Goal: Task Accomplishment & Management: Manage account settings

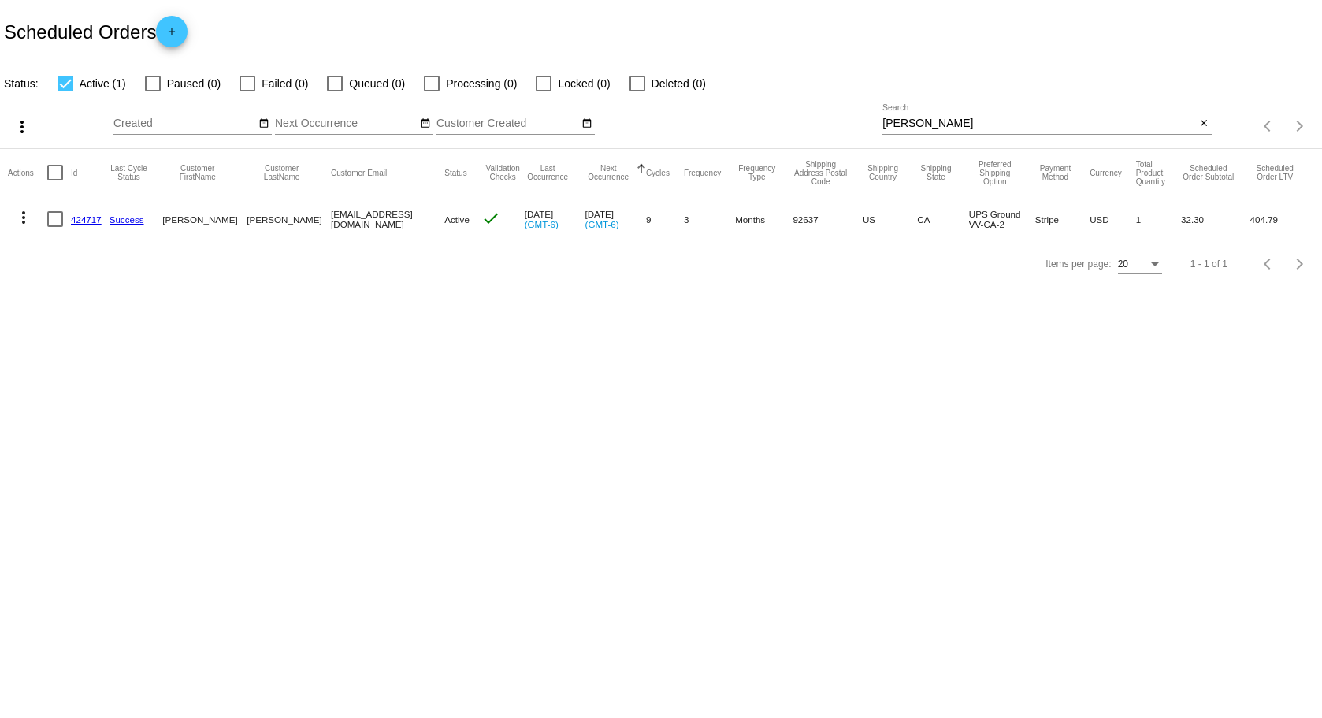
click at [955, 111] on div "munoz Search" at bounding box center [1038, 119] width 313 height 31
drag, startPoint x: 955, startPoint y: 111, endPoint x: 880, endPoint y: 107, distance: 75.0
click at [880, 107] on div "more_vert Aug Jan Feb Mar Apr 1" at bounding box center [661, 121] width 1322 height 56
click at [919, 122] on input "munoz" at bounding box center [1038, 123] width 313 height 13
drag, startPoint x: 919, startPoint y: 122, endPoint x: 859, endPoint y: 115, distance: 61.1
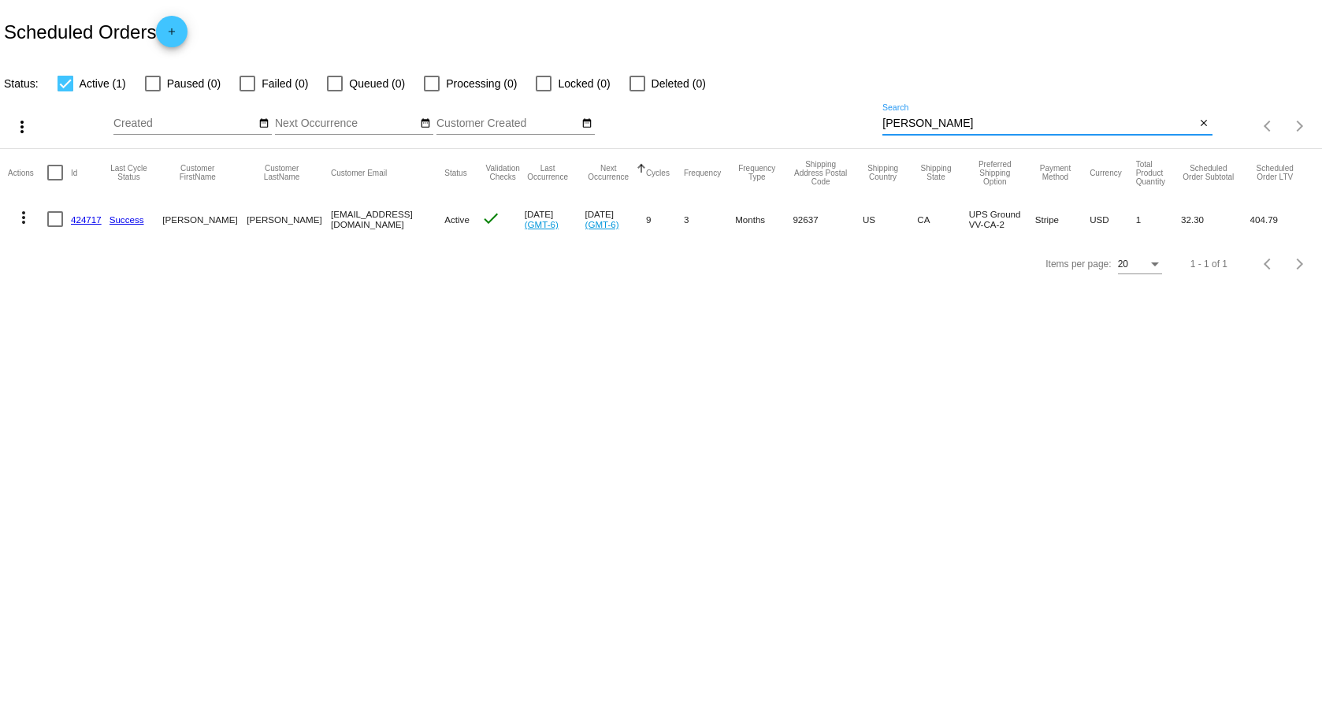
click at [859, 115] on div "more_vert Aug Jan Feb Mar Apr 1" at bounding box center [661, 121] width 1322 height 56
type input "[PERSON_NAME]"
click at [32, 225] on mat-icon "more_vert" at bounding box center [23, 217] width 19 height 19
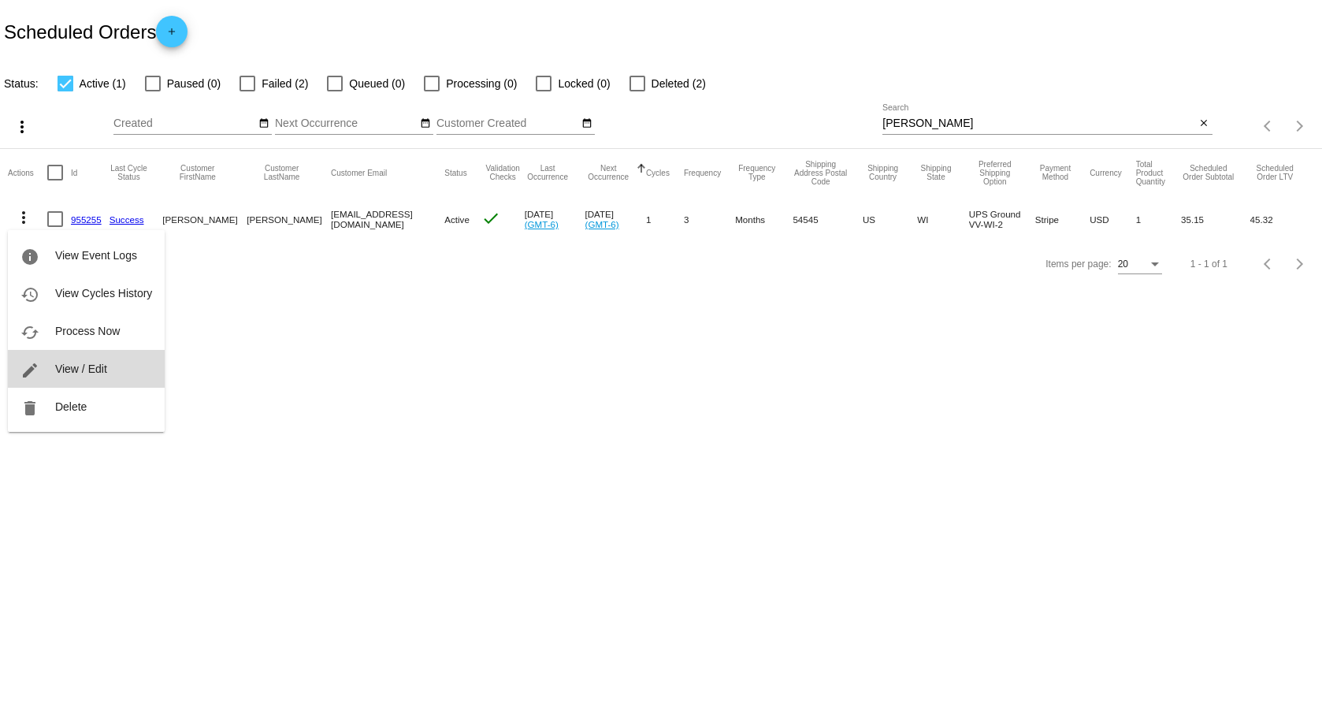
click at [56, 366] on span "View / Edit" at bounding box center [81, 368] width 52 height 13
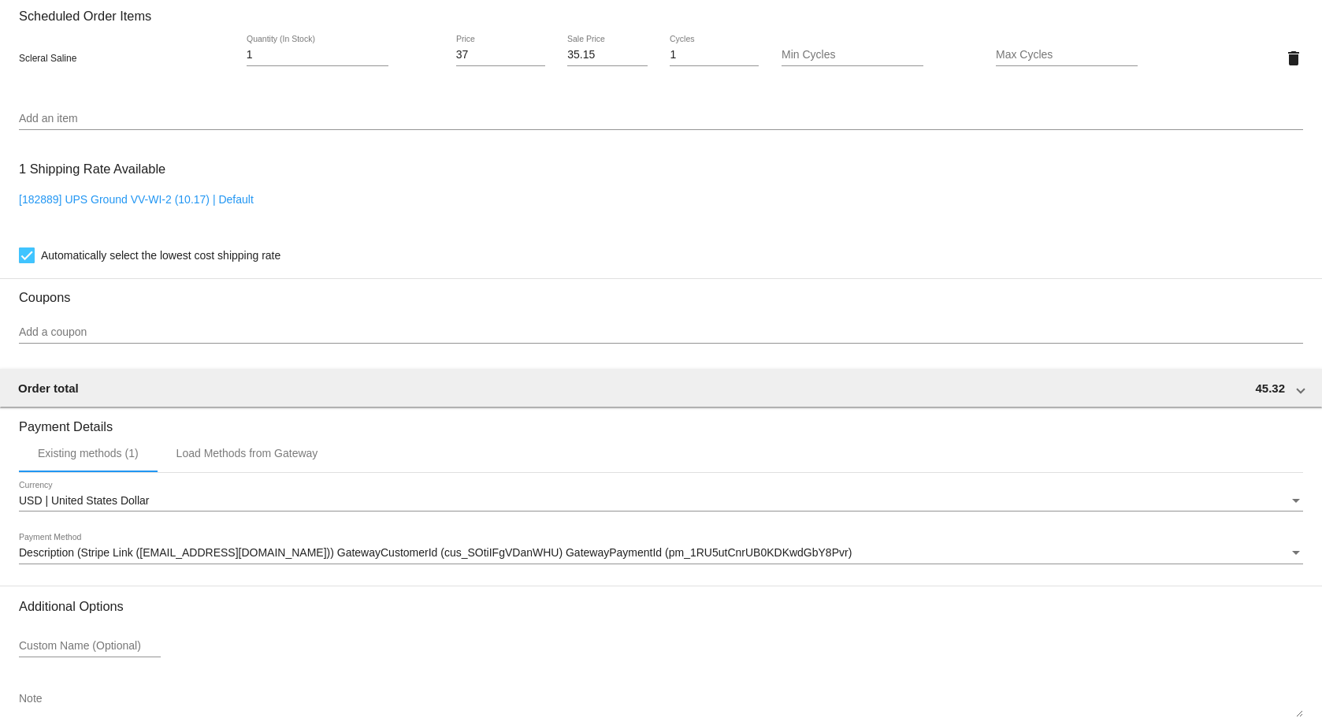
scroll to position [1103, 0]
click at [239, 195] on link "[182889] UPS Ground VV-WI-2 (10.17) | Default" at bounding box center [136, 197] width 235 height 13
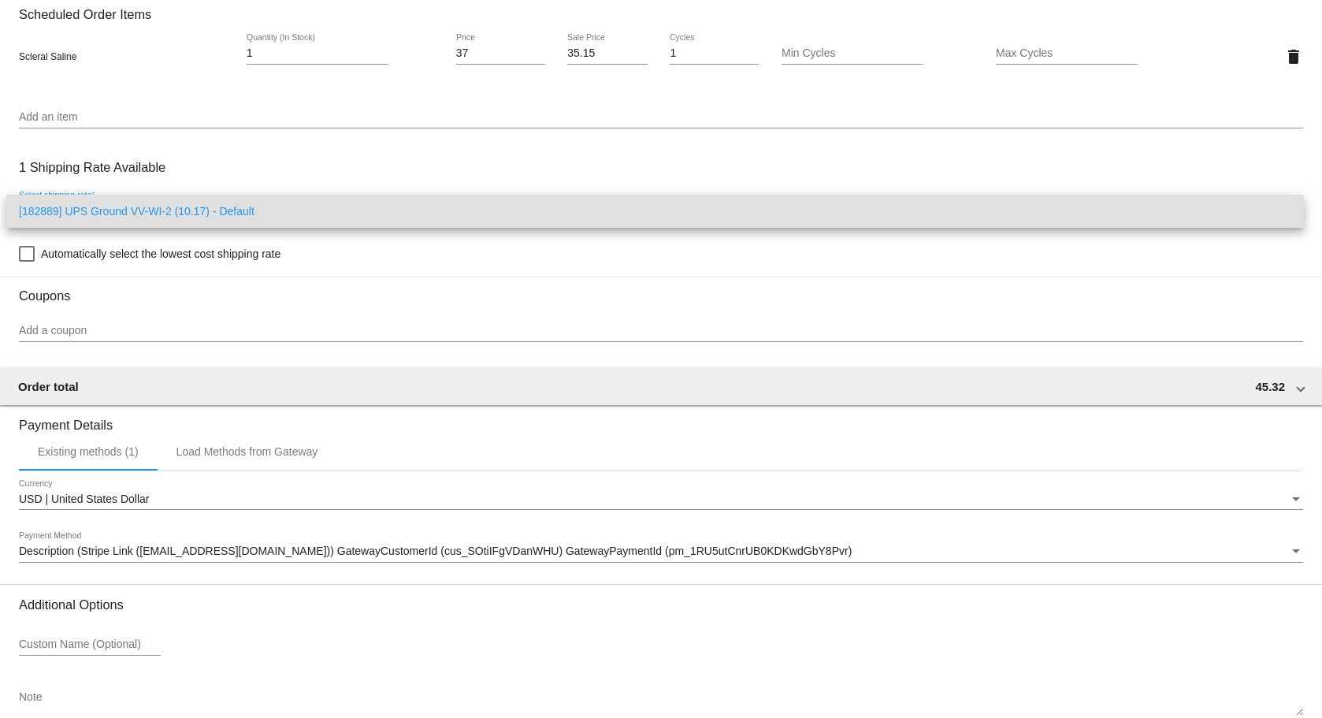
click at [180, 202] on span "[182889] UPS Ground VV-WI-2 (10.17) - Default" at bounding box center [655, 211] width 1272 height 33
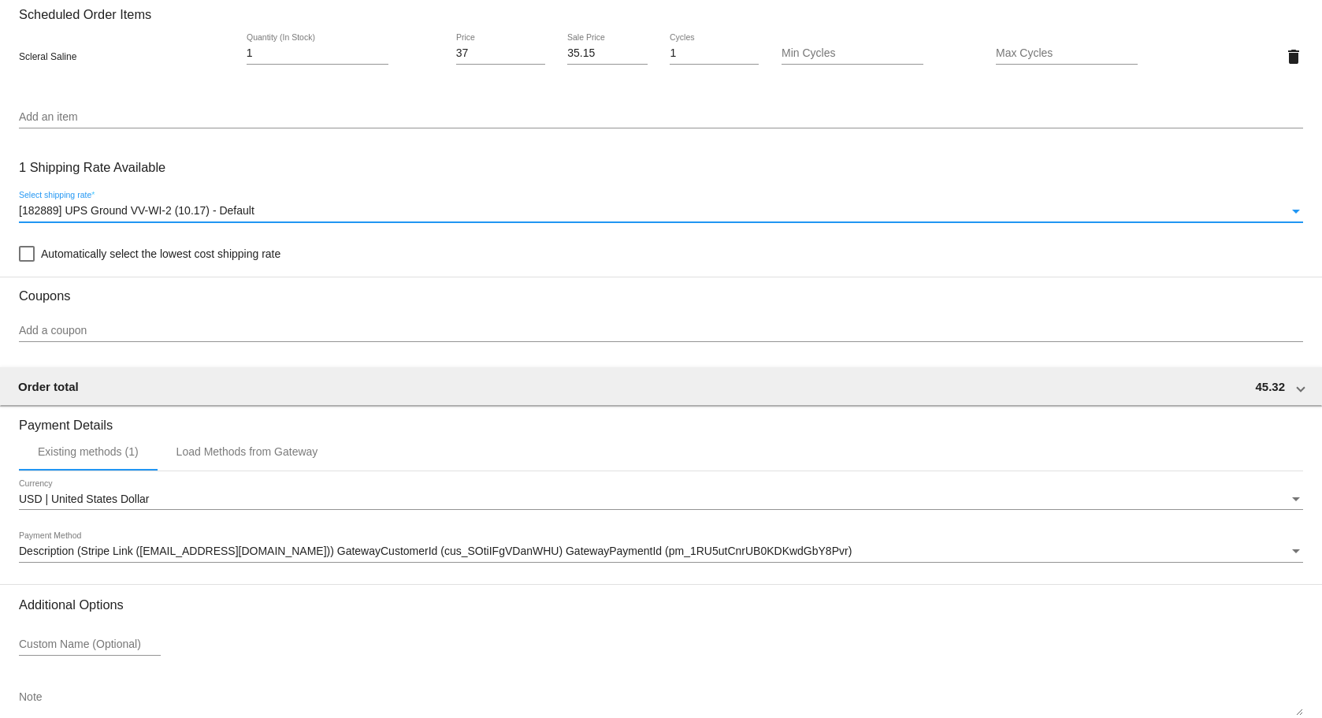
click at [103, 205] on span "[182889] UPS Ground VV-WI-2 (10.17) - Default" at bounding box center [137, 210] width 236 height 13
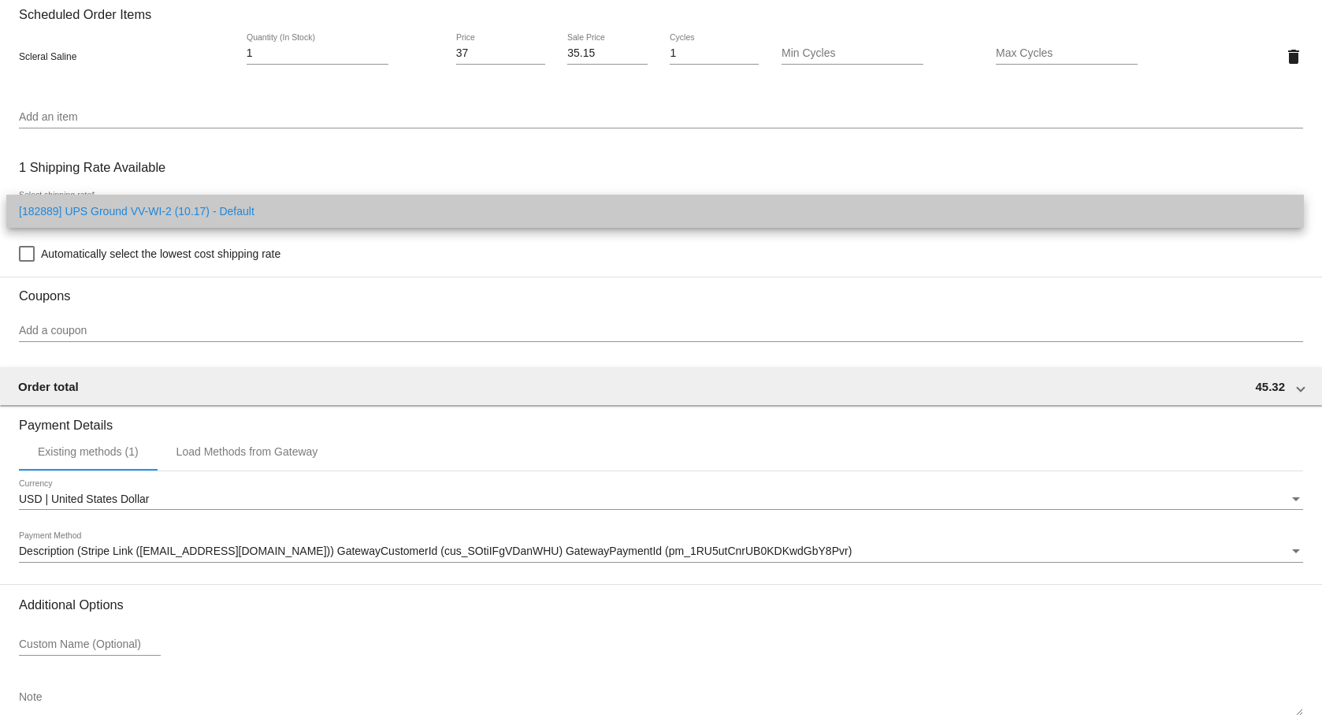
click at [102, 208] on span "[182889] UPS Ground VV-WI-2 (10.17) - Default" at bounding box center [655, 211] width 1272 height 33
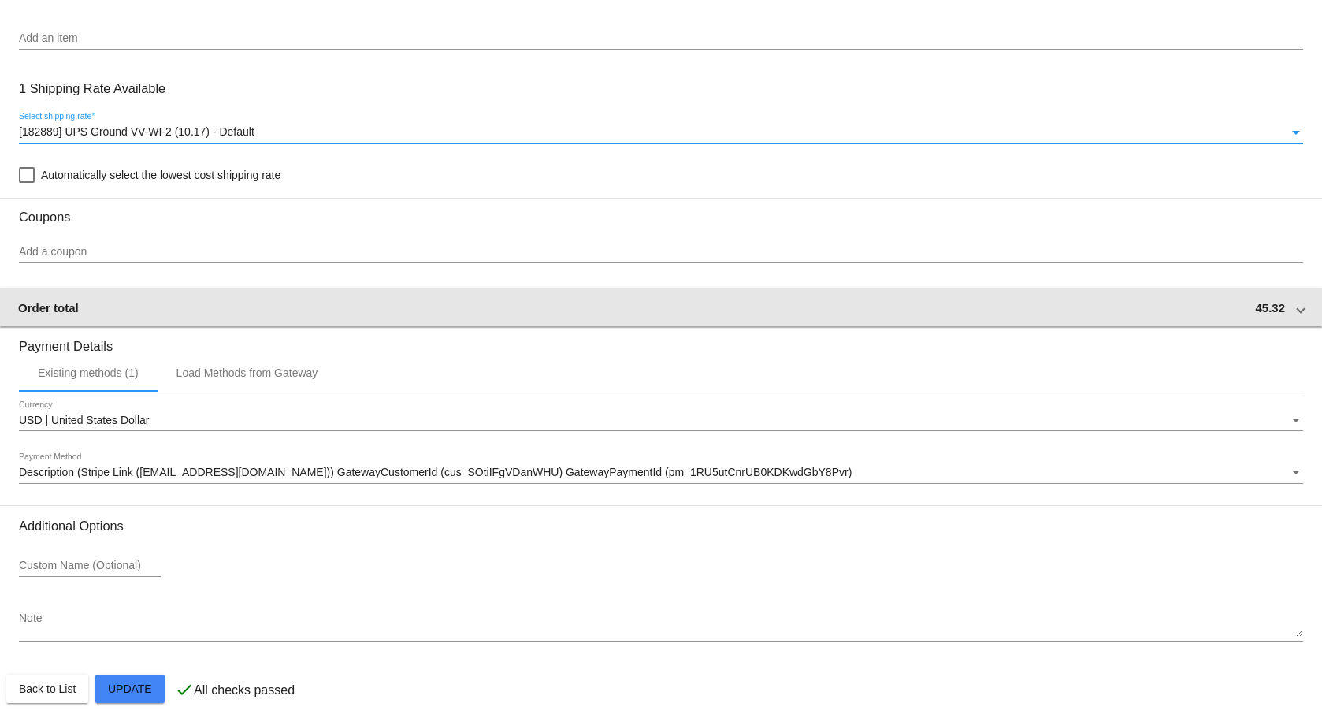
scroll to position [1192, 0]
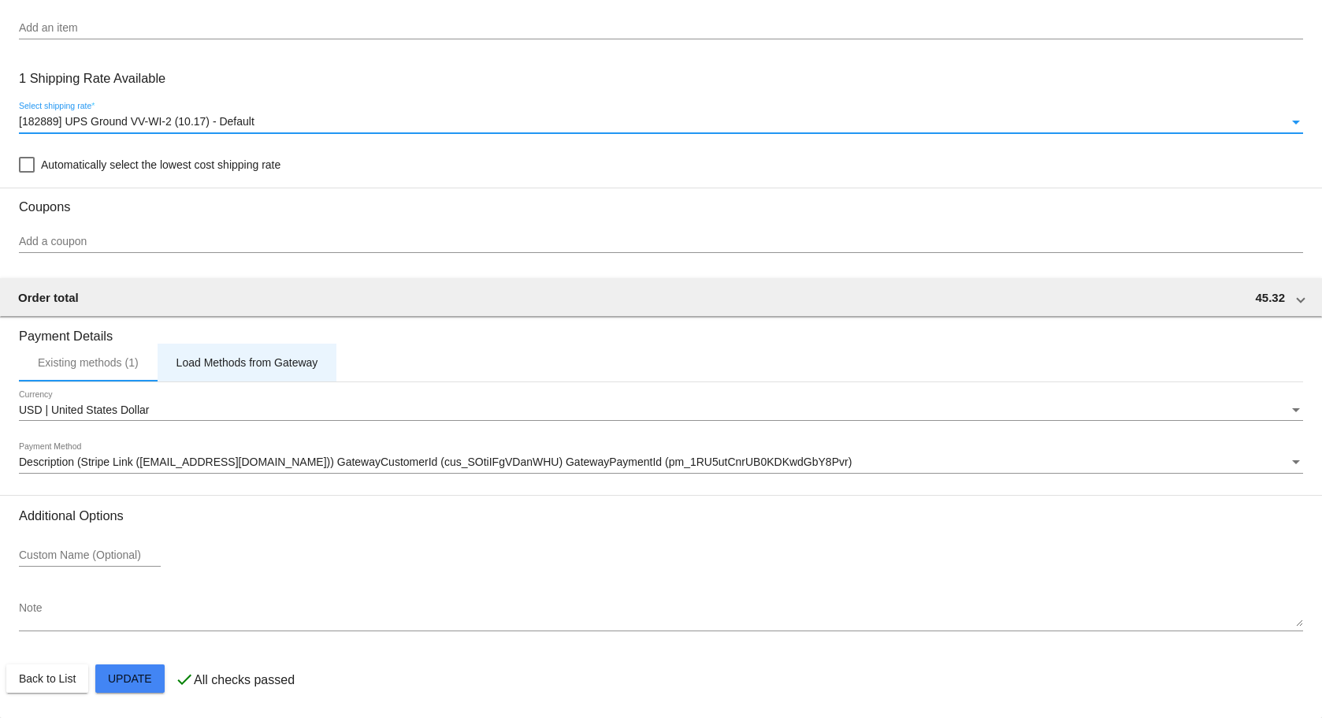
click at [244, 365] on div "Load Methods from Gateway" at bounding box center [247, 362] width 142 height 13
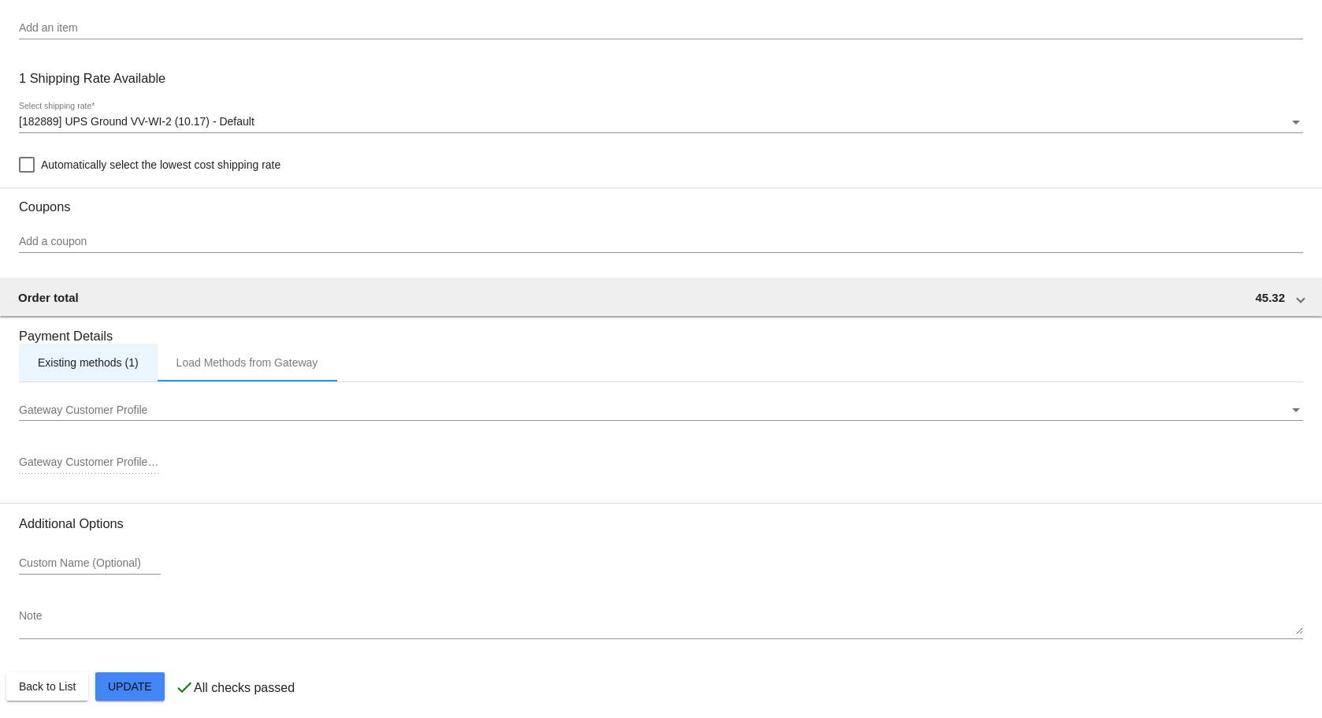
click at [47, 365] on div "Existing methods (1)" at bounding box center [88, 362] width 101 height 13
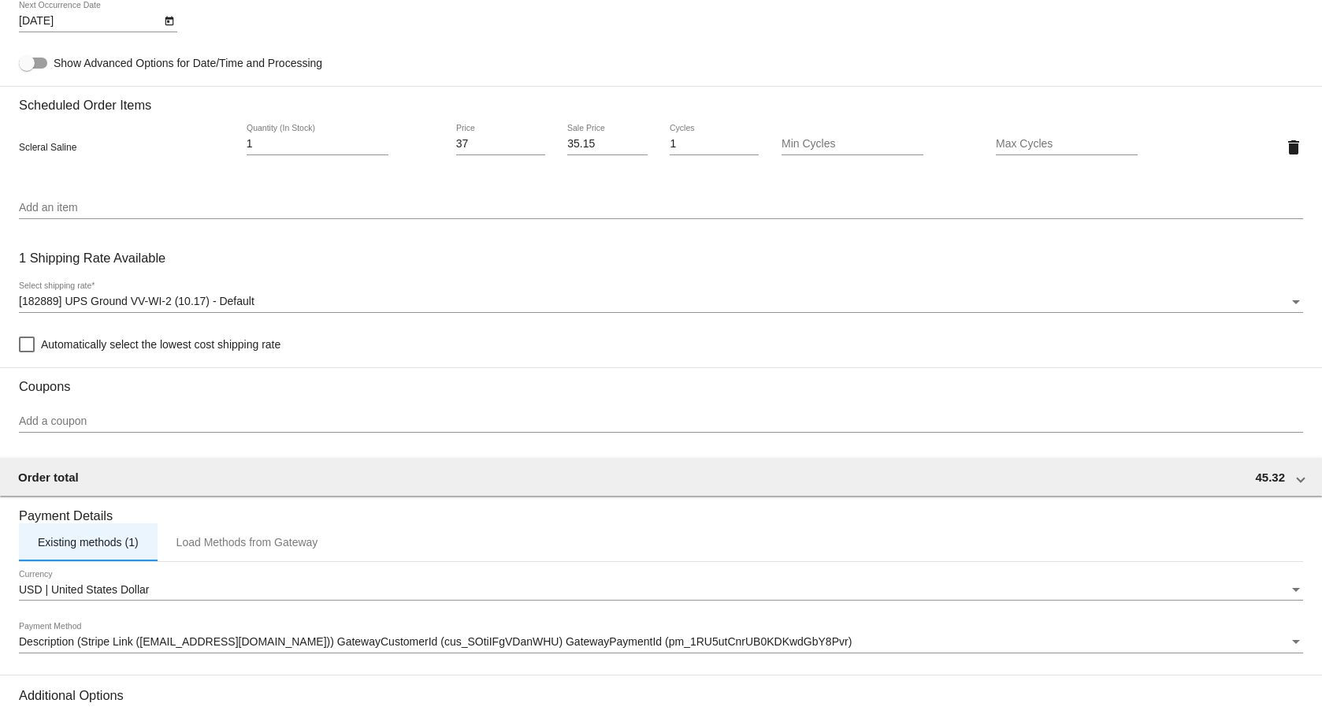
scroll to position [956, 0]
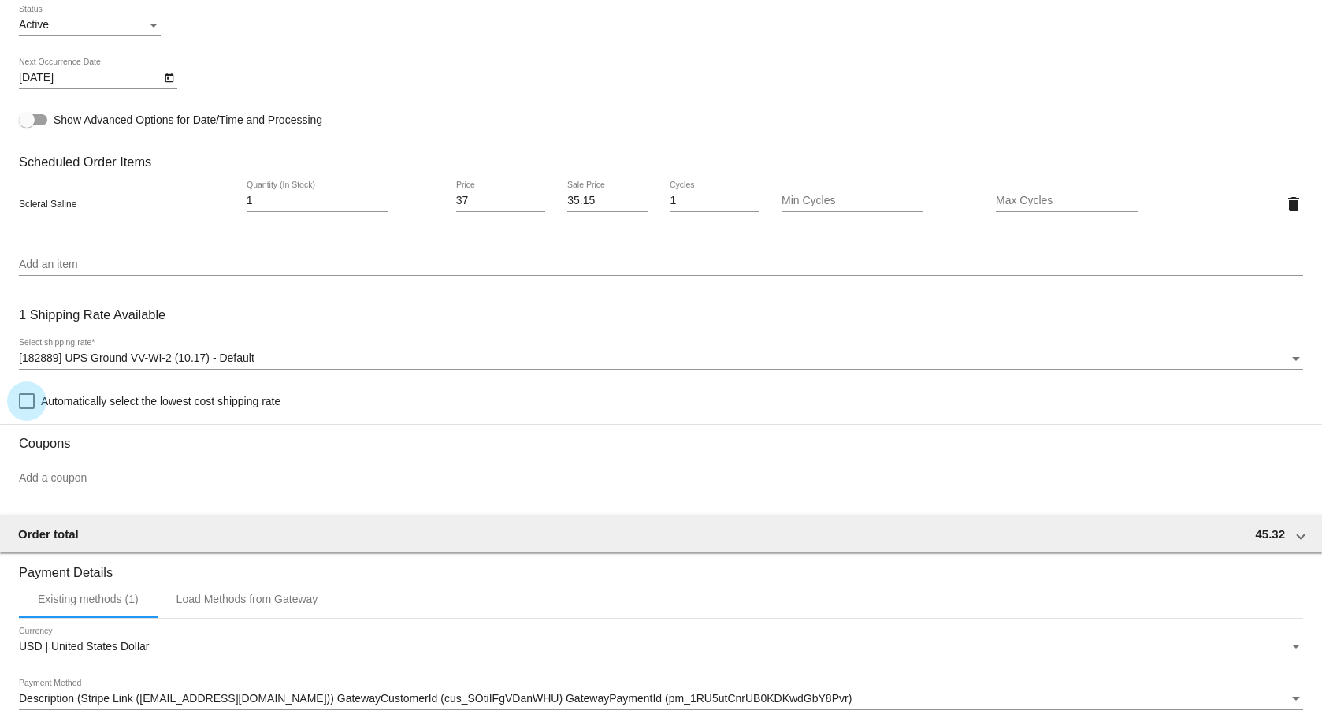
click at [28, 399] on div at bounding box center [27, 401] width 16 height 16
click at [27, 409] on input "Automatically select the lowest cost shipping rate" at bounding box center [26, 409] width 1 height 1
checkbox input "true"
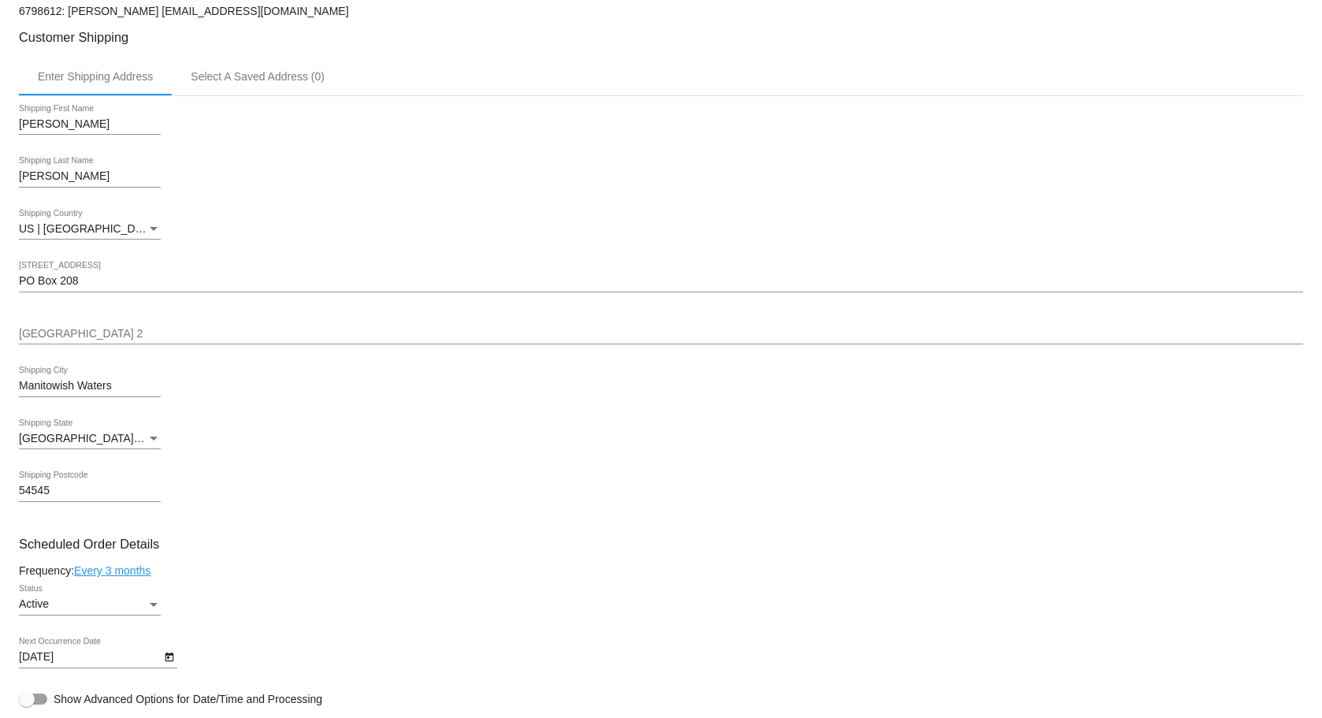
scroll to position [404, 0]
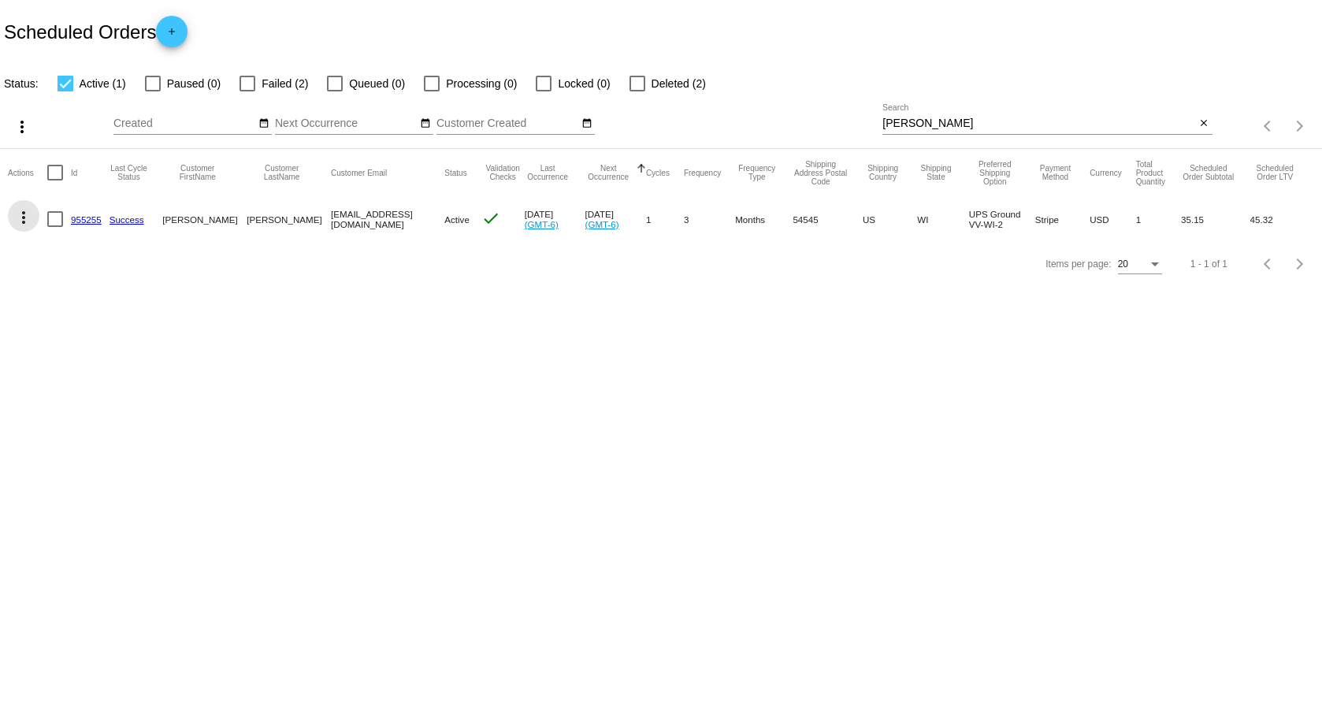
click at [20, 226] on mat-icon "more_vert" at bounding box center [23, 217] width 19 height 19
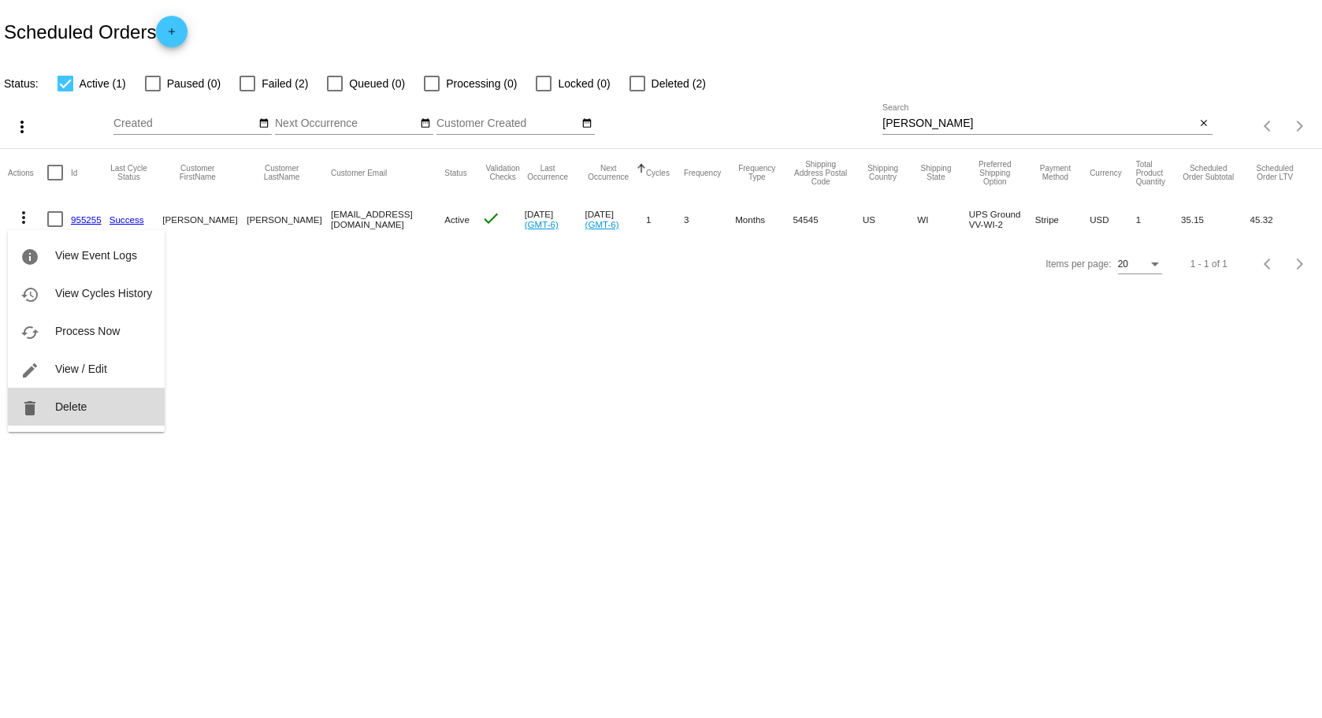
click at [86, 399] on button "delete Delete" at bounding box center [86, 407] width 157 height 38
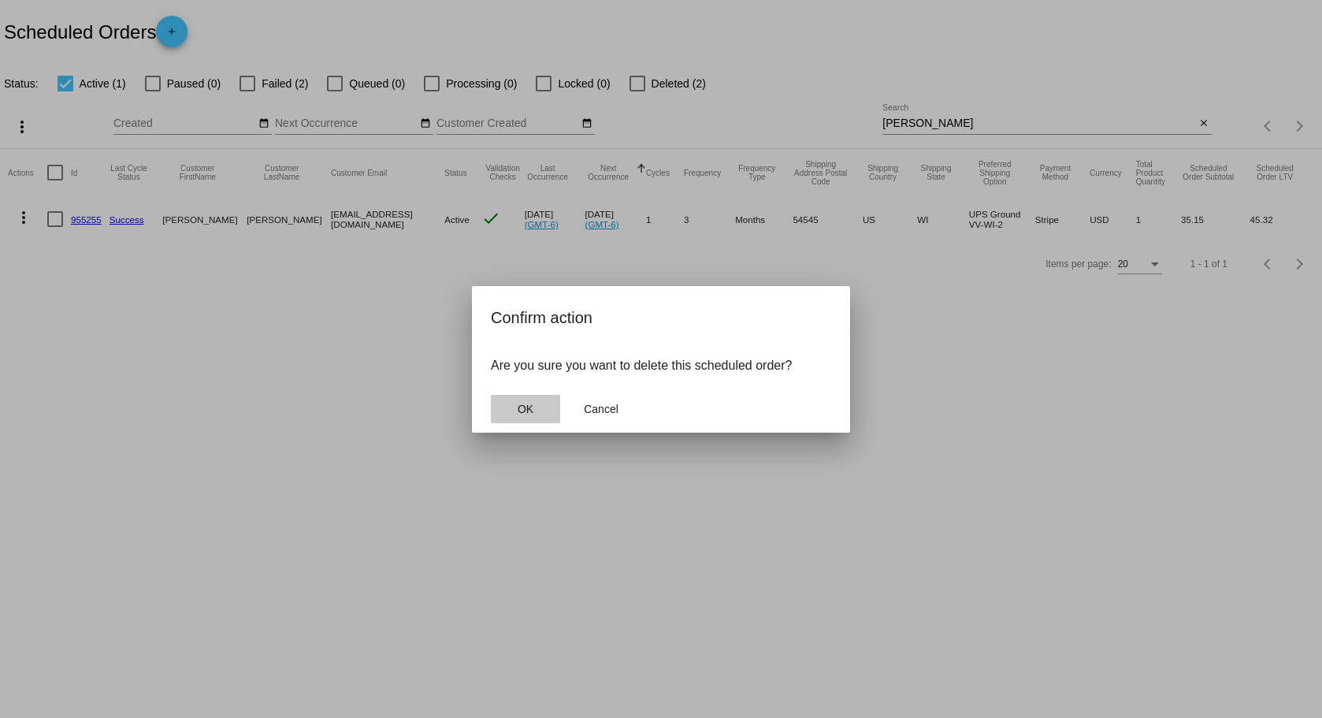
click at [511, 418] on button "OK" at bounding box center [525, 409] width 69 height 28
